Goal: Contribute content

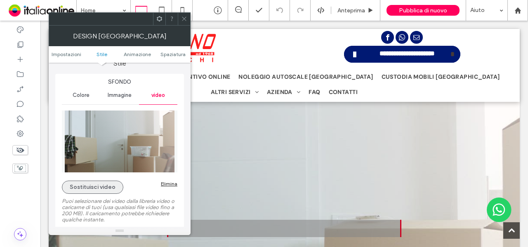
scroll to position [83, 0]
click at [96, 189] on button "Sostituisci video" at bounding box center [92, 186] width 61 height 13
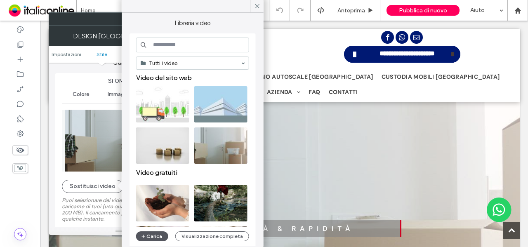
click at [152, 233] on button "Carica" at bounding box center [152, 236] width 32 height 10
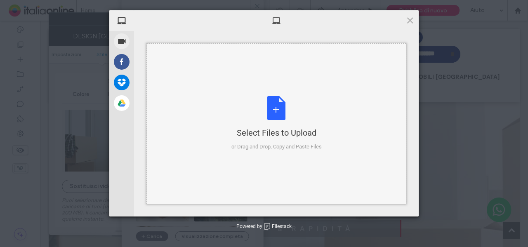
click at [264, 112] on div "Select Files to Upload or Drag and Drop, Copy and Paste Files" at bounding box center [276, 123] width 90 height 55
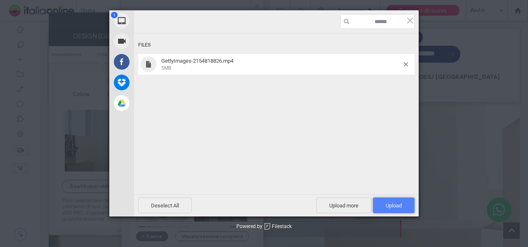
click at [396, 203] on span "Upload 1" at bounding box center [394, 206] width 16 height 6
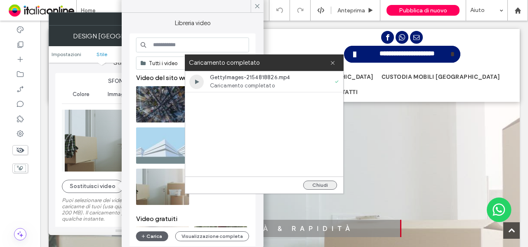
click at [314, 184] on button "Chiudi" at bounding box center [320, 185] width 34 height 9
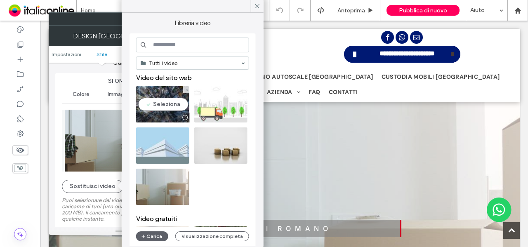
click at [157, 106] on video at bounding box center [162, 104] width 53 height 36
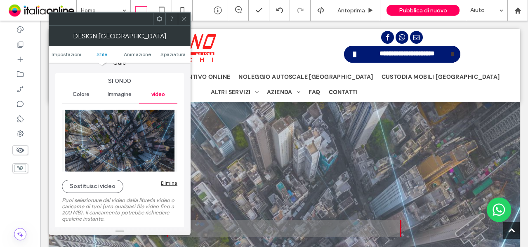
click at [183, 18] on icon at bounding box center [184, 19] width 6 height 6
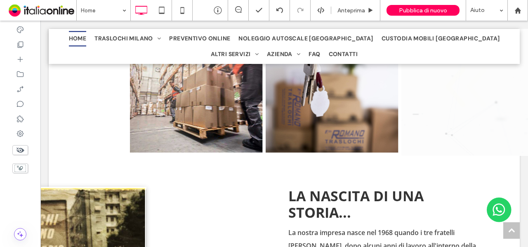
scroll to position [907, 0]
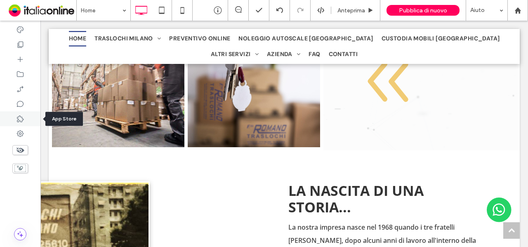
click at [24, 125] on div at bounding box center [20, 118] width 40 height 15
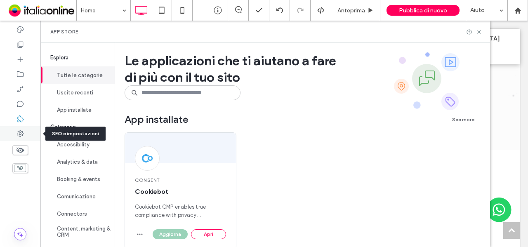
click at [18, 130] on icon at bounding box center [20, 134] width 8 height 8
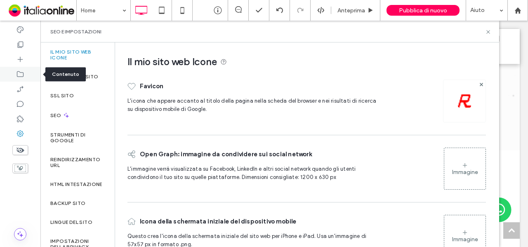
click at [20, 73] on icon at bounding box center [20, 74] width 8 height 8
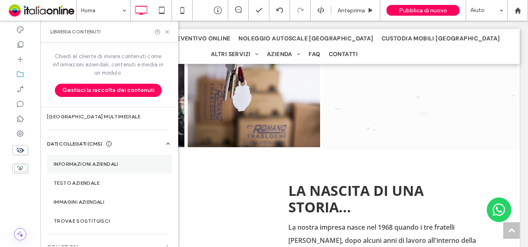
click at [97, 163] on label "Informazioni aziendali" at bounding box center [110, 164] width 112 height 6
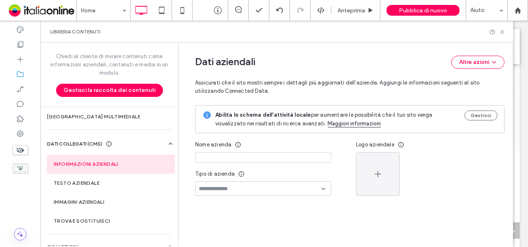
type input "**********"
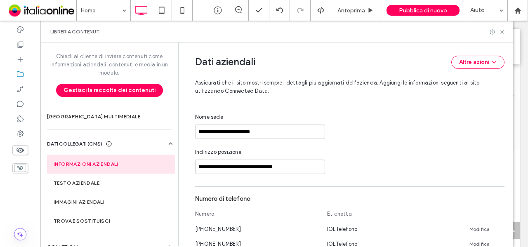
scroll to position [0, 0]
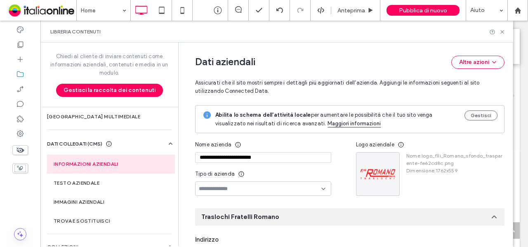
click at [298, 186] on input at bounding box center [260, 189] width 123 height 7
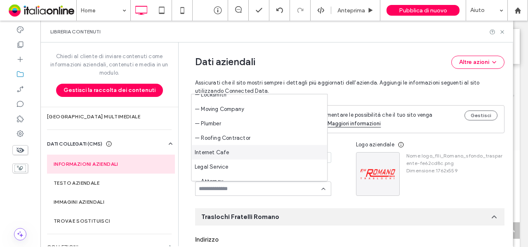
scroll to position [816, 0]
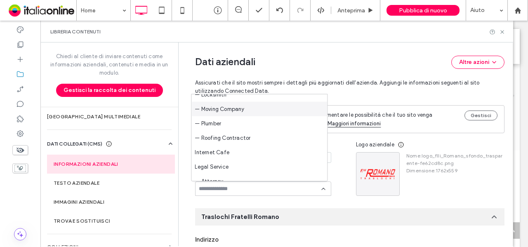
click at [265, 108] on div "— Moving Company" at bounding box center [259, 109] width 136 height 14
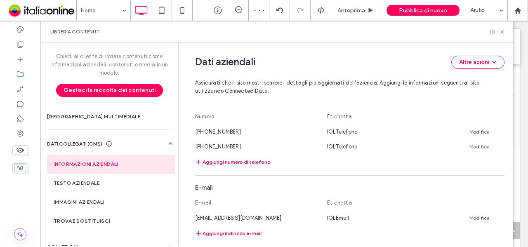
scroll to position [256, 0]
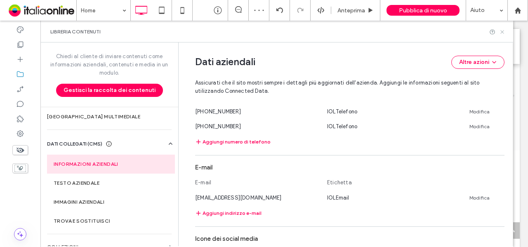
click at [500, 33] on icon at bounding box center [502, 32] width 6 height 6
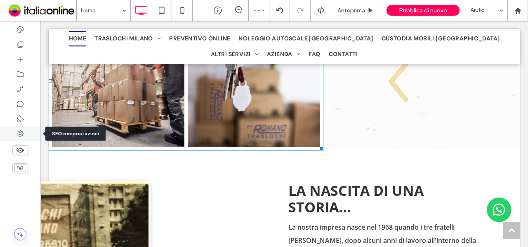
click at [22, 130] on icon at bounding box center [20, 134] width 8 height 8
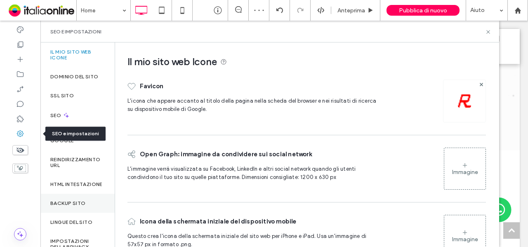
click at [56, 212] on div "Backup sito" at bounding box center [77, 203] width 74 height 19
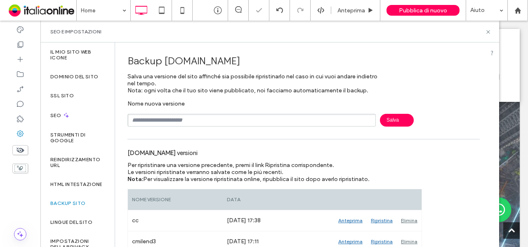
scroll to position [0, 0]
click at [160, 118] on input "text" at bounding box center [251, 120] width 248 height 13
type input "*****"
